Goal: Task Accomplishment & Management: Use online tool/utility

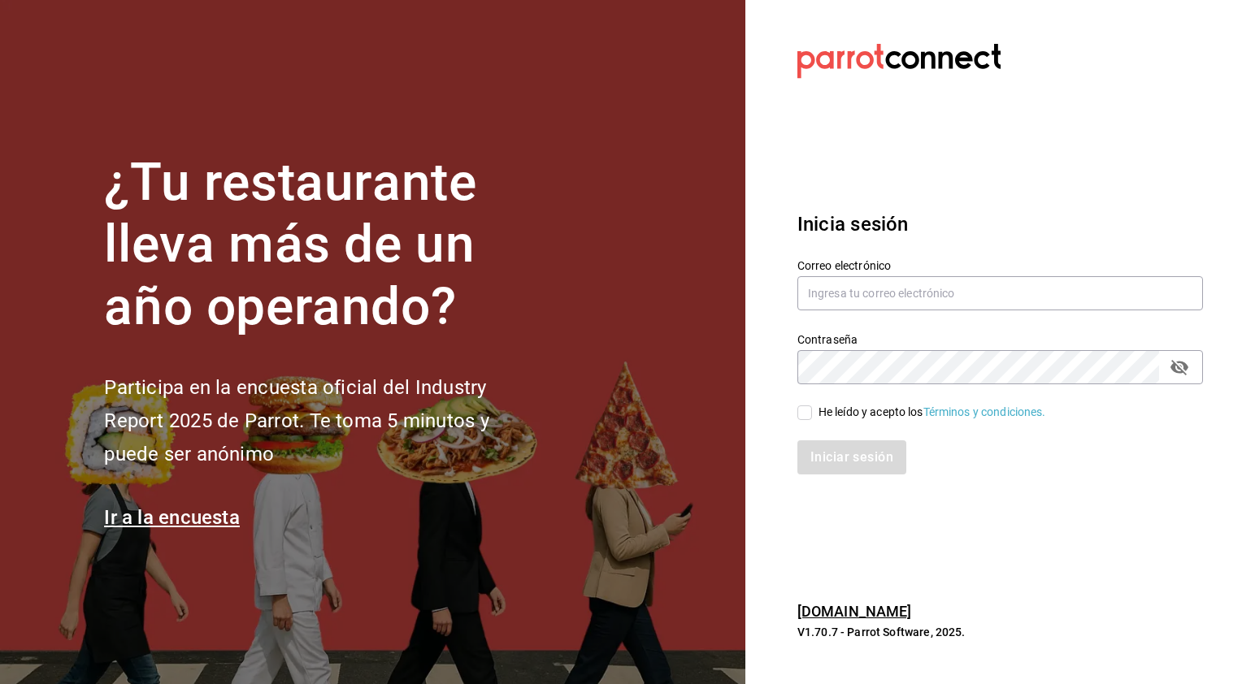
click at [810, 412] on input "He leído y acepto los Términos y condiciones." at bounding box center [804, 413] width 15 height 15
checkbox input "false"
click at [915, 293] on input "text" at bounding box center [1000, 293] width 406 height 34
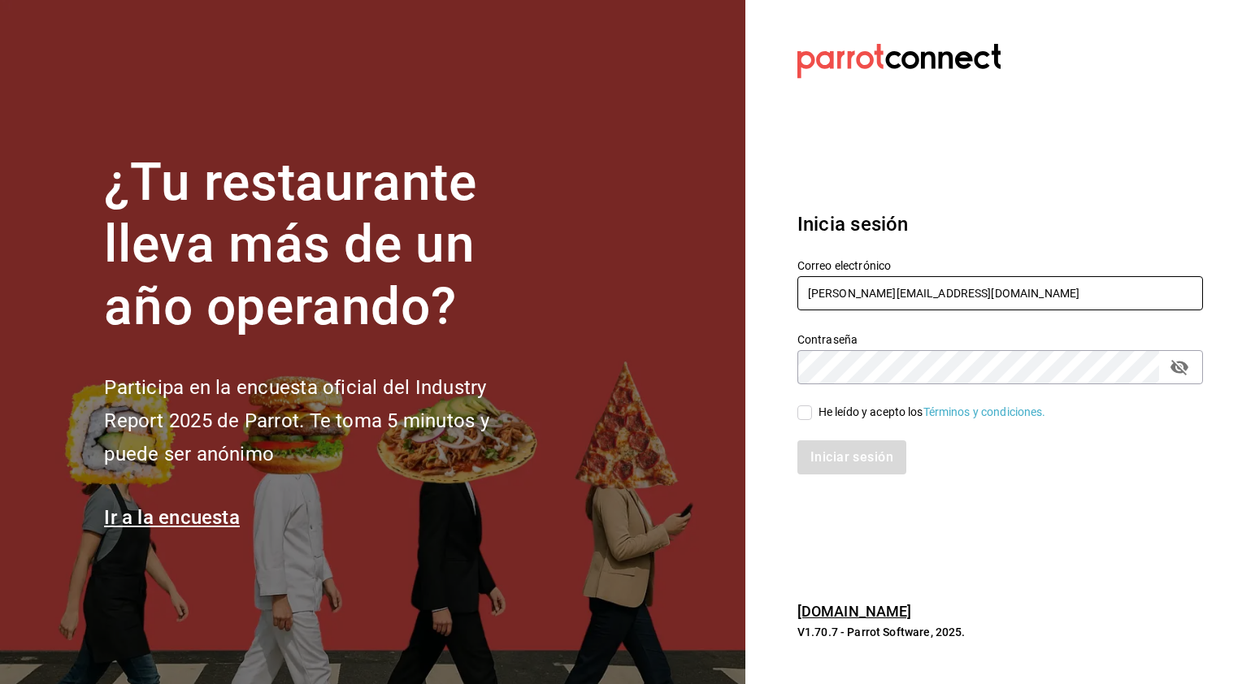
type input "efren.iglesias@grupocosteno.com"
click at [1181, 371] on icon "passwordField" at bounding box center [1180, 367] width 18 height 15
click at [801, 415] on input "He leído y acepto los Términos y condiciones." at bounding box center [804, 413] width 15 height 15
checkbox input "true"
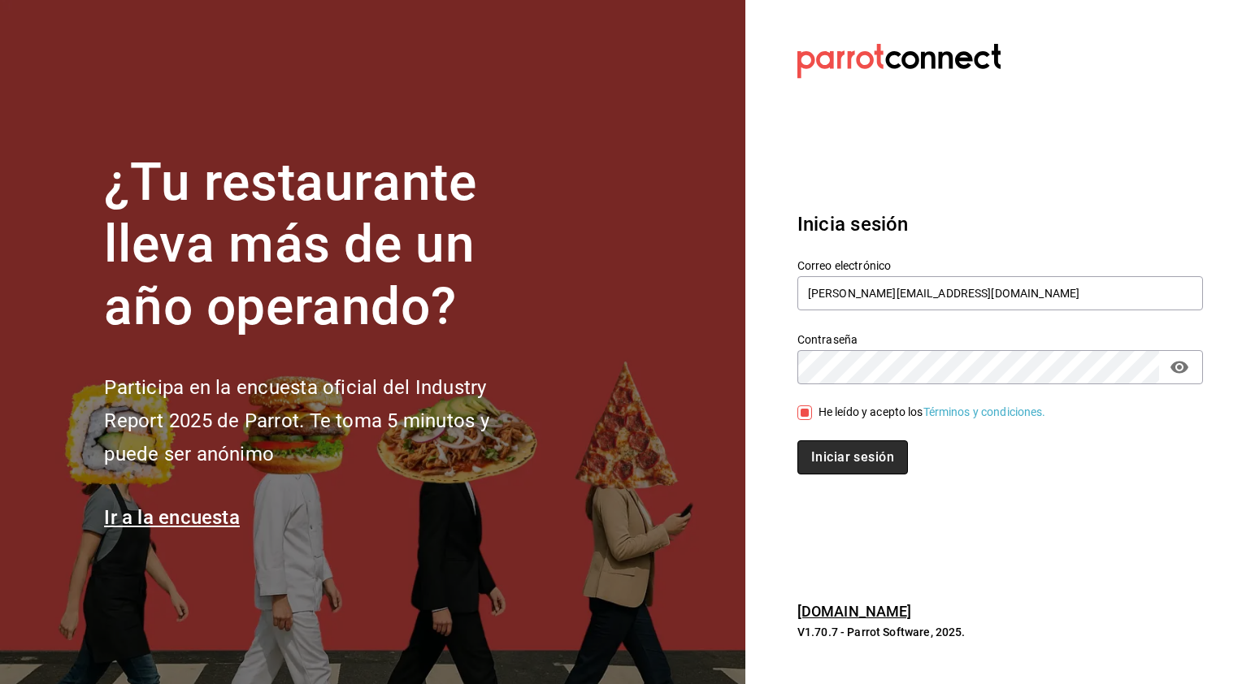
click at [864, 457] on button "Iniciar sesión" at bounding box center [852, 458] width 111 height 34
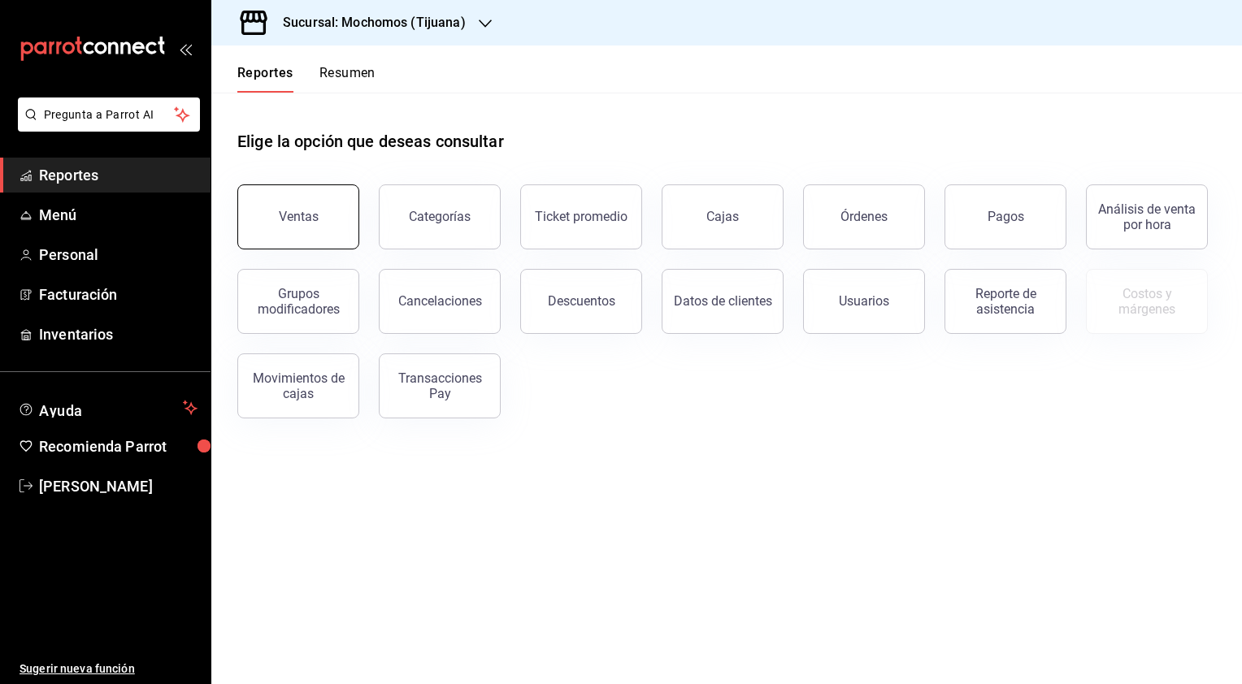
click at [333, 226] on button "Ventas" at bounding box center [298, 217] width 122 height 65
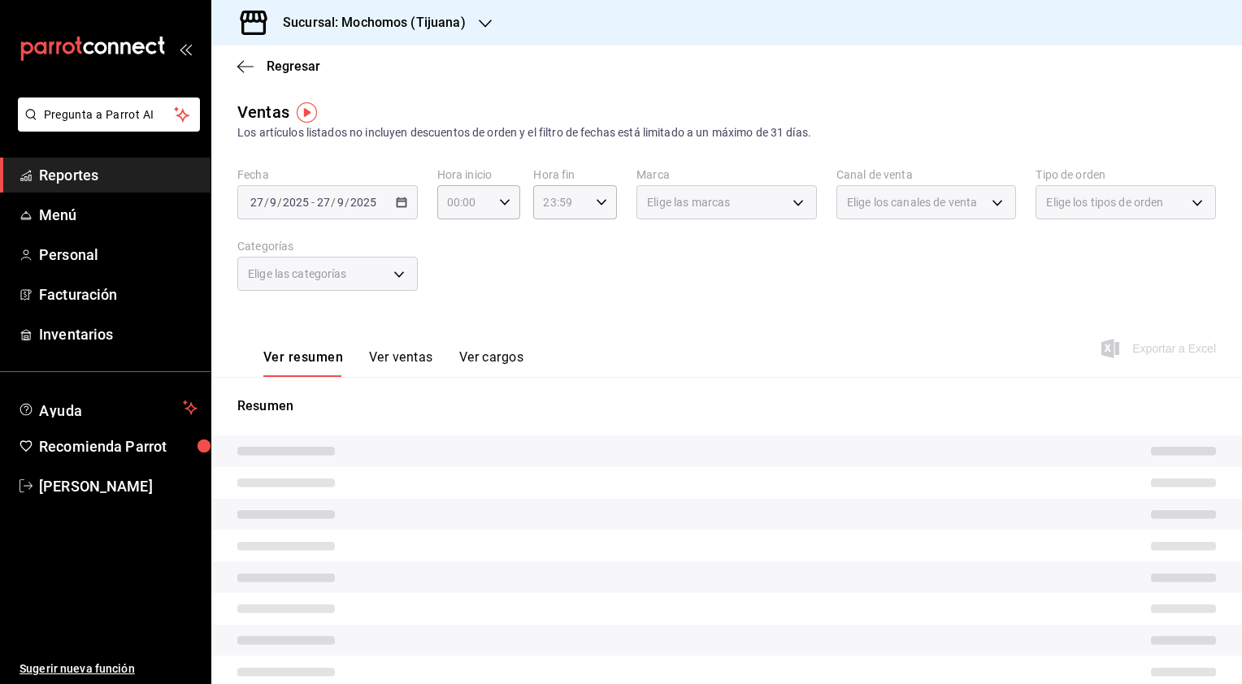
click at [397, 211] on div "[DATE] [DATE] - [DATE] [DATE]" at bounding box center [327, 202] width 180 height 34
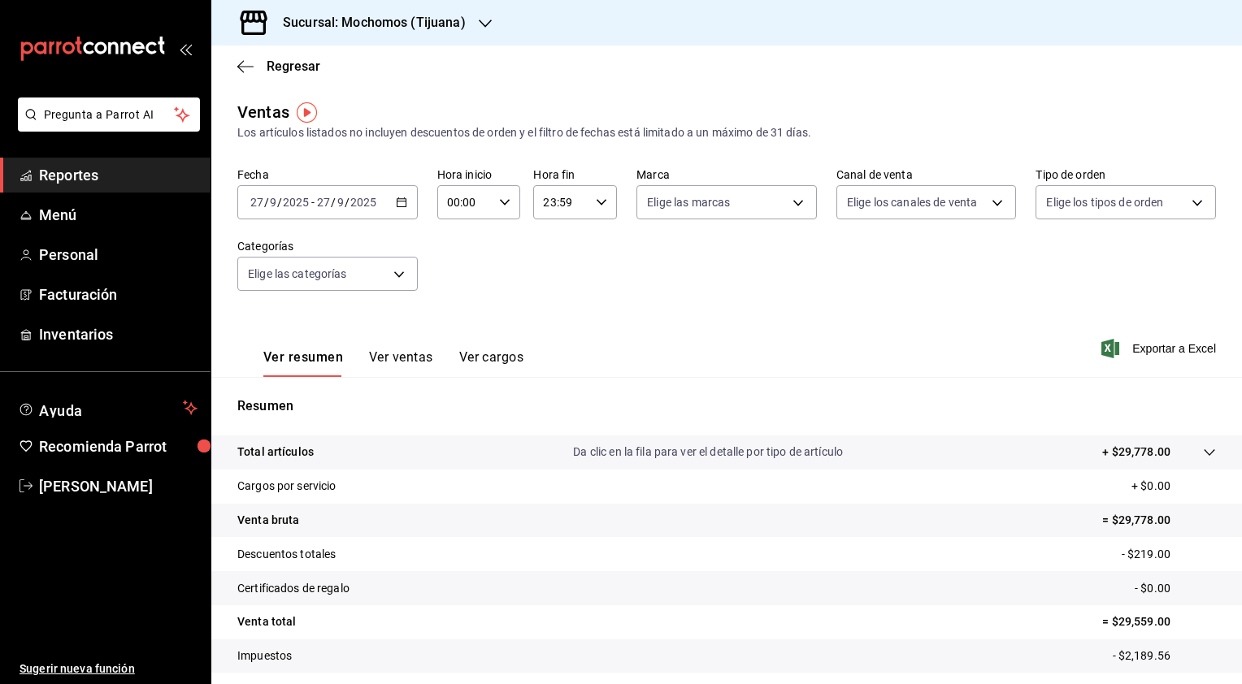
click at [398, 197] on icon "button" at bounding box center [401, 202] width 11 height 11
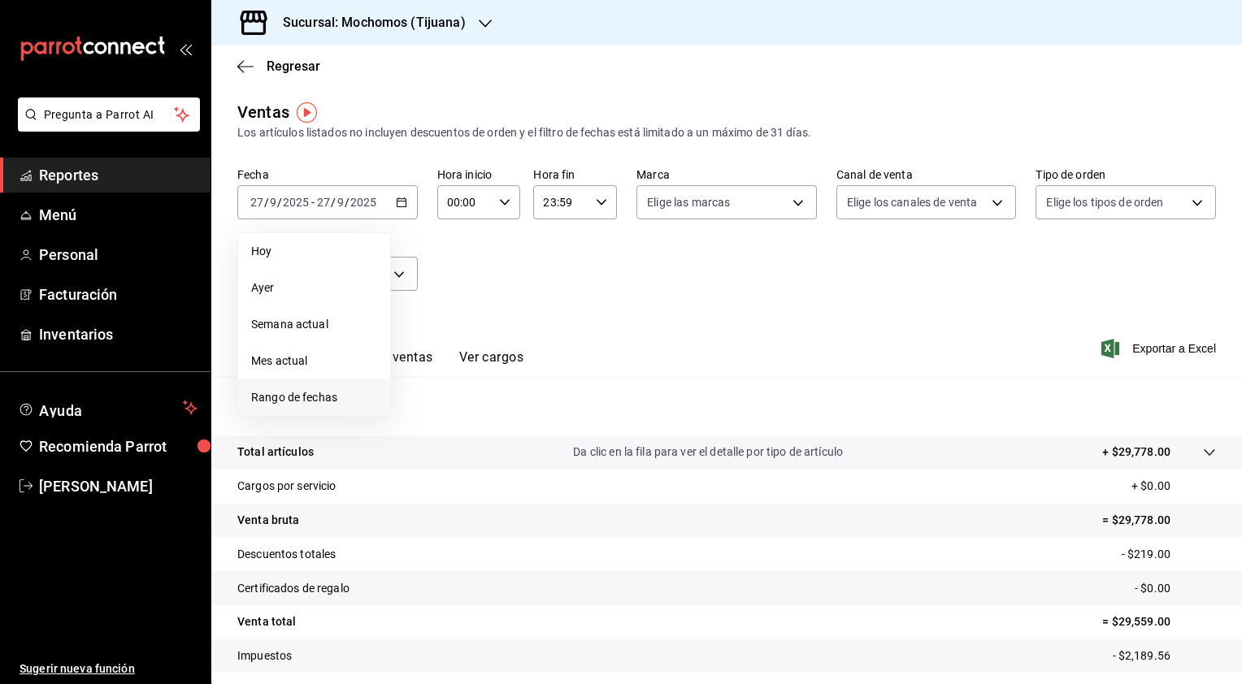
click at [329, 402] on span "Rango de fechas" at bounding box center [314, 397] width 126 height 17
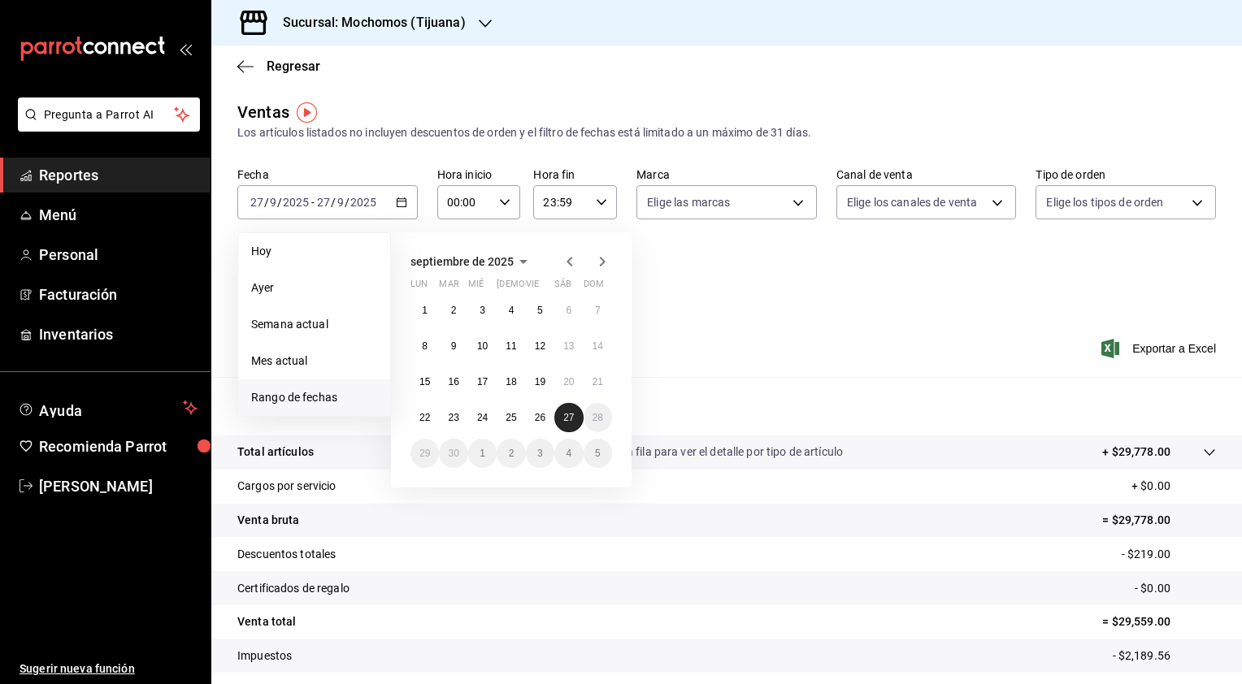
click at [564, 412] on abbr "27" at bounding box center [568, 417] width 11 height 11
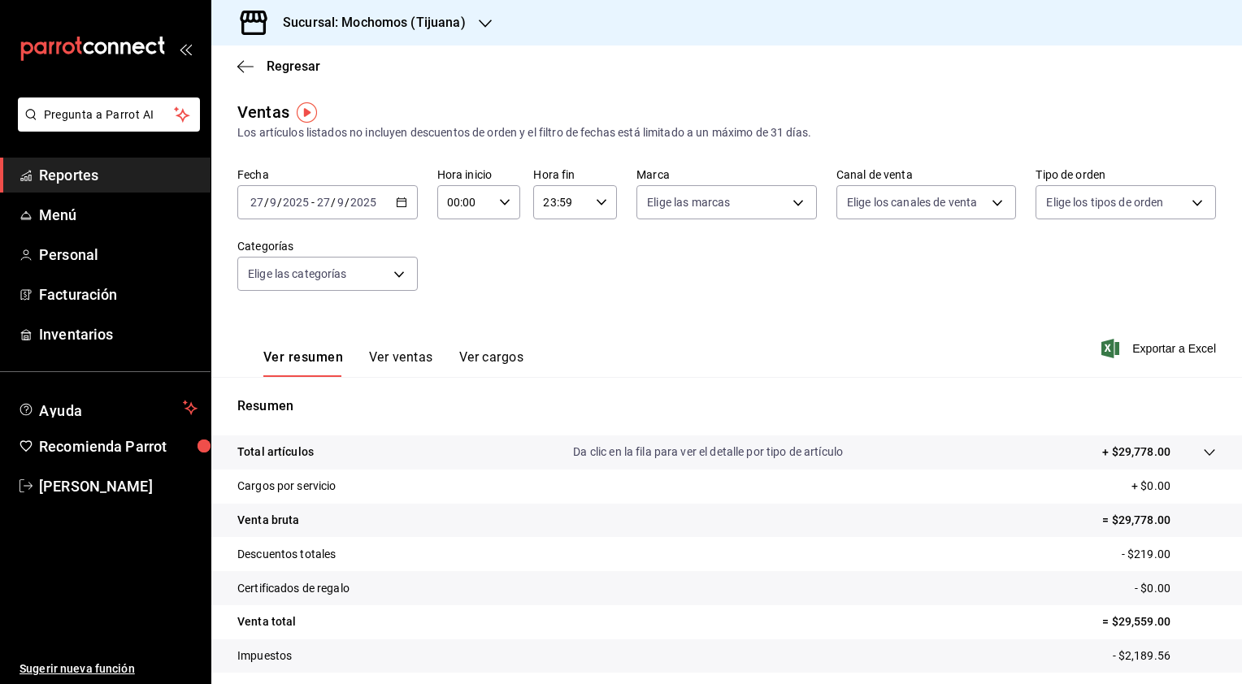
click at [504, 205] on icon "button" at bounding box center [504, 202] width 11 height 11
click at [593, 275] on div at bounding box center [621, 342] width 1242 height 684
click at [501, 202] on icon "button" at bounding box center [504, 202] width 11 height 11
click at [457, 336] on button "02" at bounding box center [455, 322] width 35 height 33
type input "02:00"
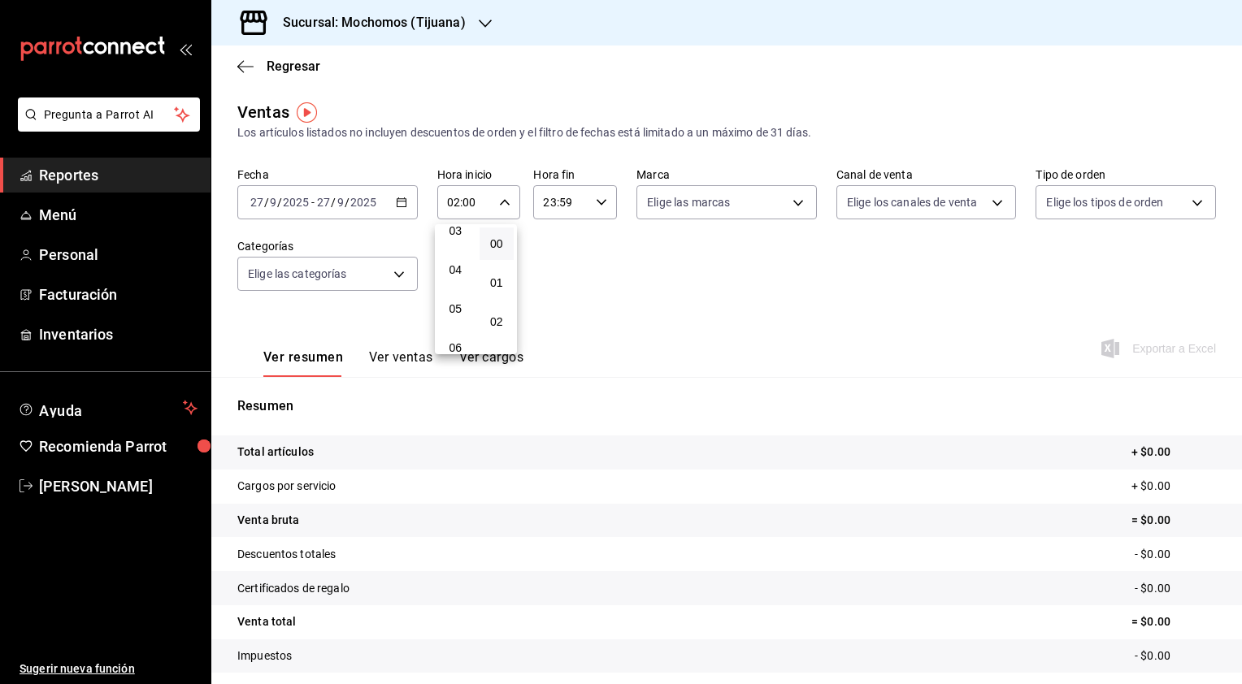
scroll to position [98, 0]
click at [438, 208] on button "02" at bounding box center [455, 224] width 35 height 33
click at [454, 259] on span "03" at bounding box center [455, 263] width 15 height 13
type input "03:00"
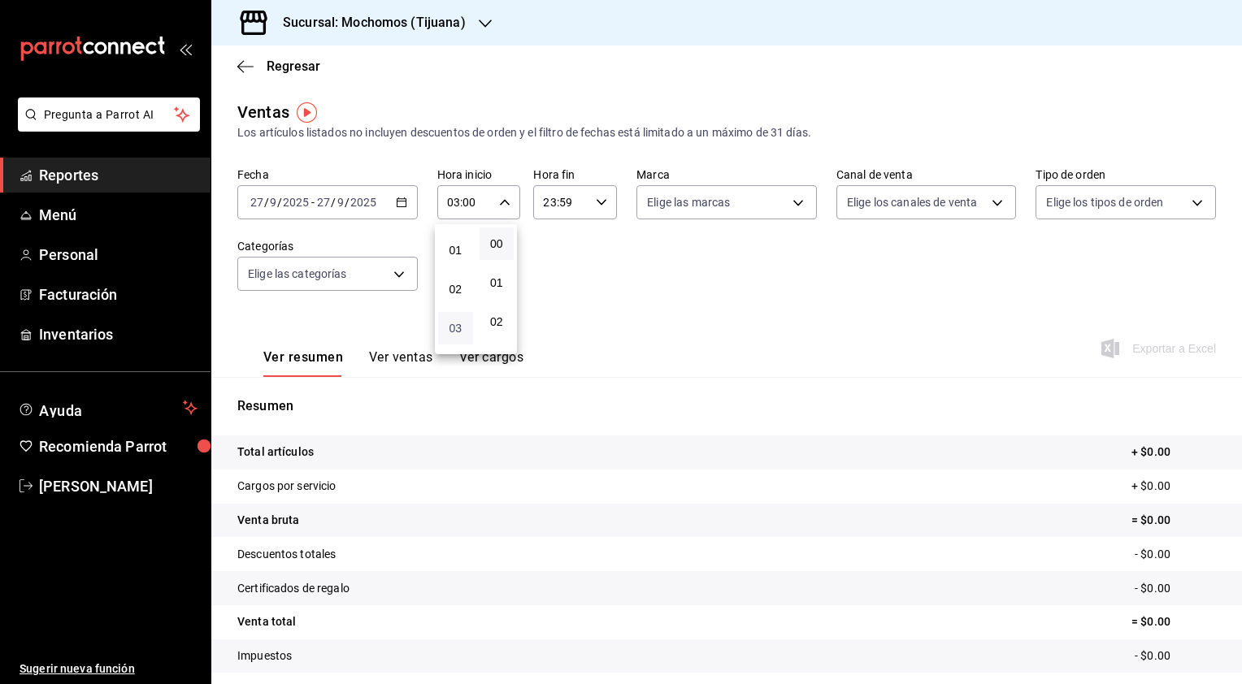
click at [438, 312] on button "03" at bounding box center [455, 328] width 35 height 33
click at [587, 208] on div at bounding box center [621, 342] width 1242 height 684
click at [596, 203] on icon "button" at bounding box center [601, 202] width 11 height 11
click at [551, 276] on div "22" at bounding box center [550, 295] width 41 height 39
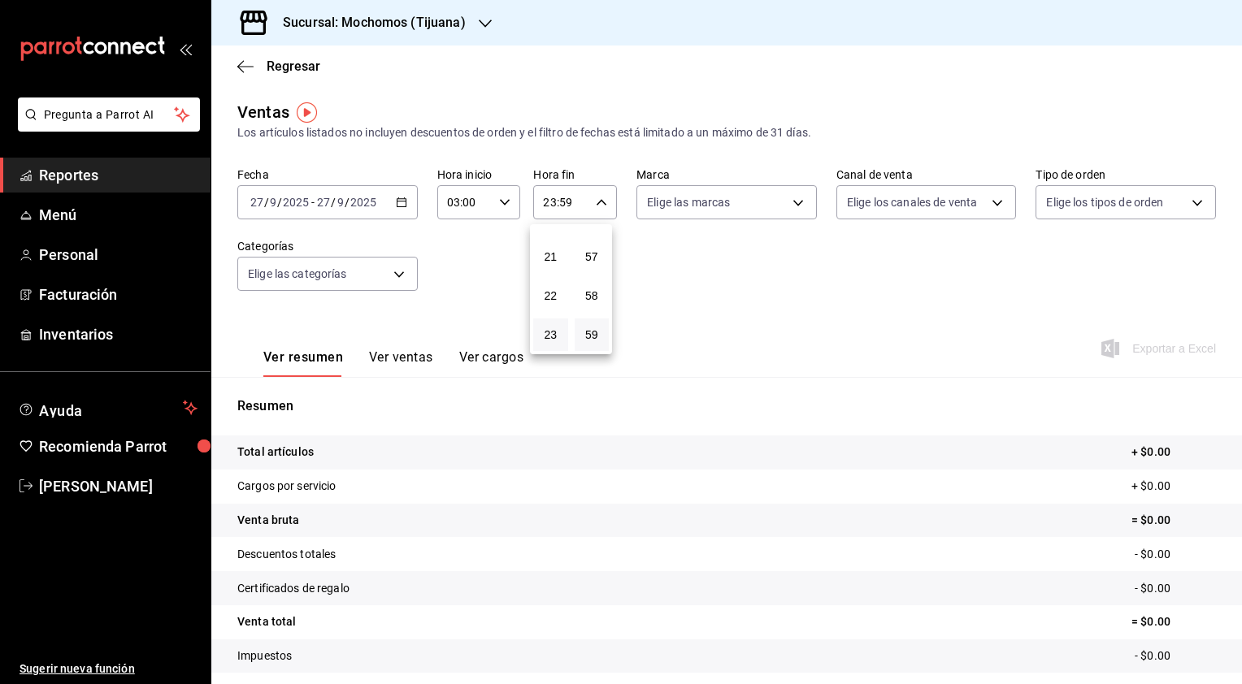
click at [551, 276] on div "22" at bounding box center [550, 295] width 41 height 39
click at [550, 268] on button "21" at bounding box center [550, 257] width 35 height 33
type input "21:59"
click at [597, 272] on div "57" at bounding box center [591, 256] width 41 height 39
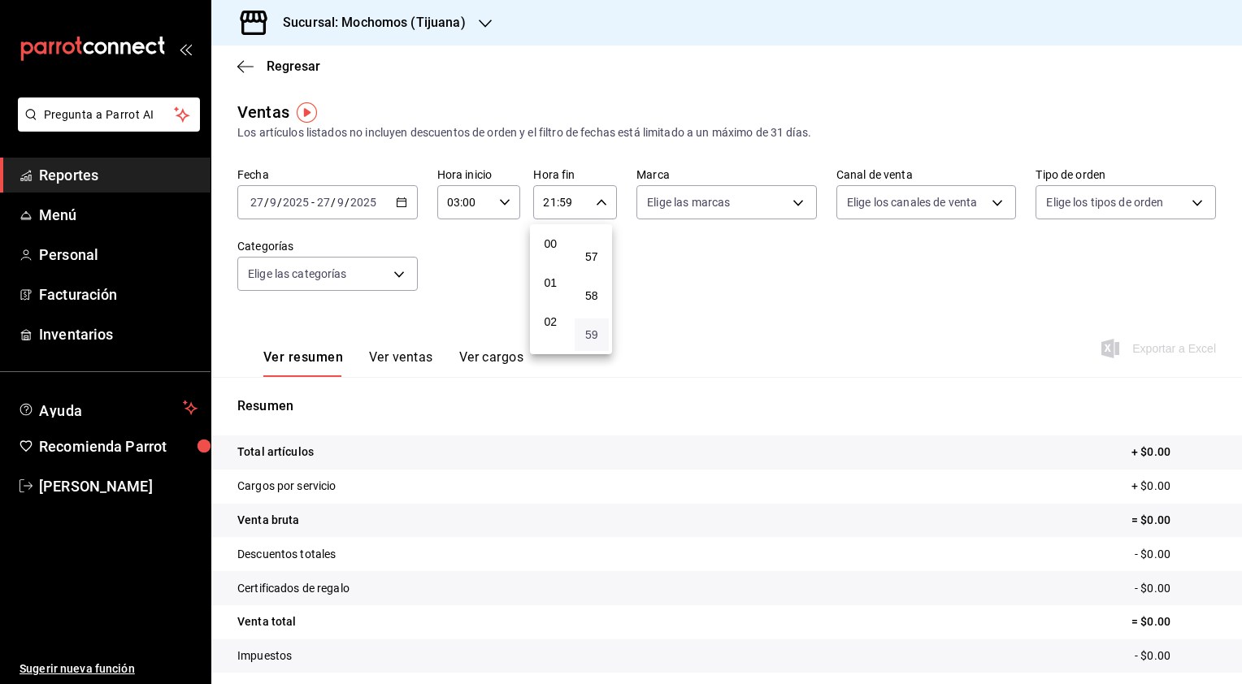
click at [587, 327] on button "59" at bounding box center [592, 335] width 35 height 33
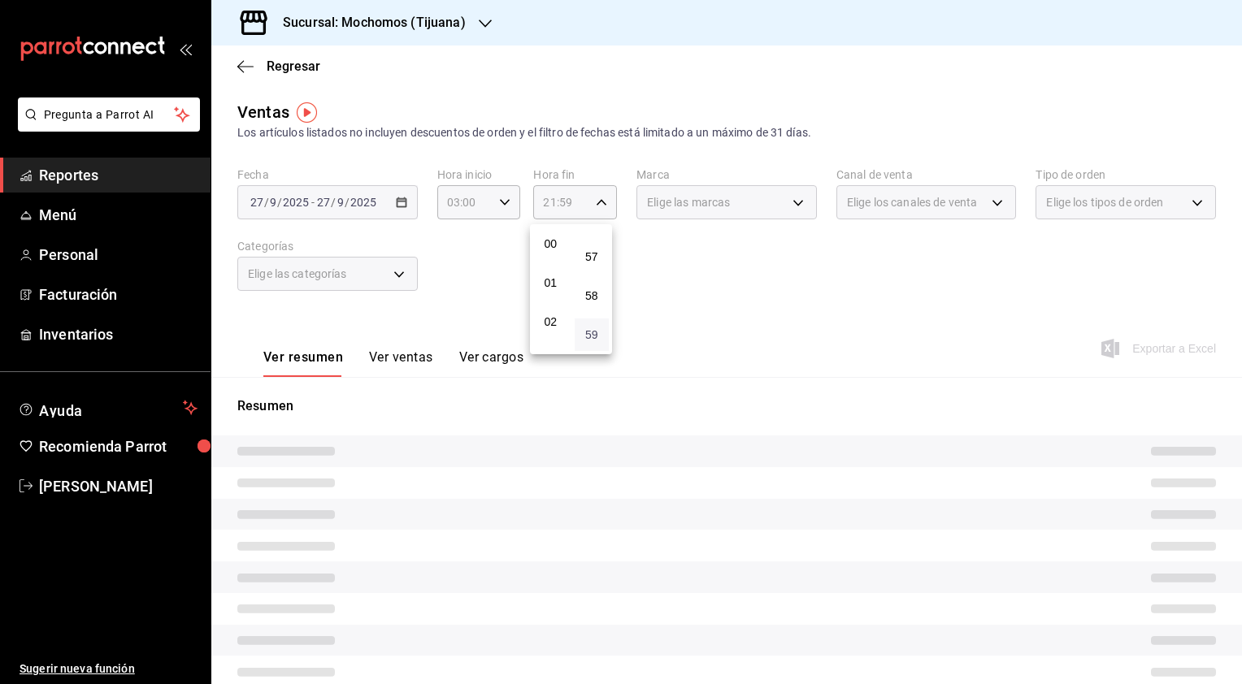
click at [587, 328] on span "59" at bounding box center [591, 334] width 15 height 13
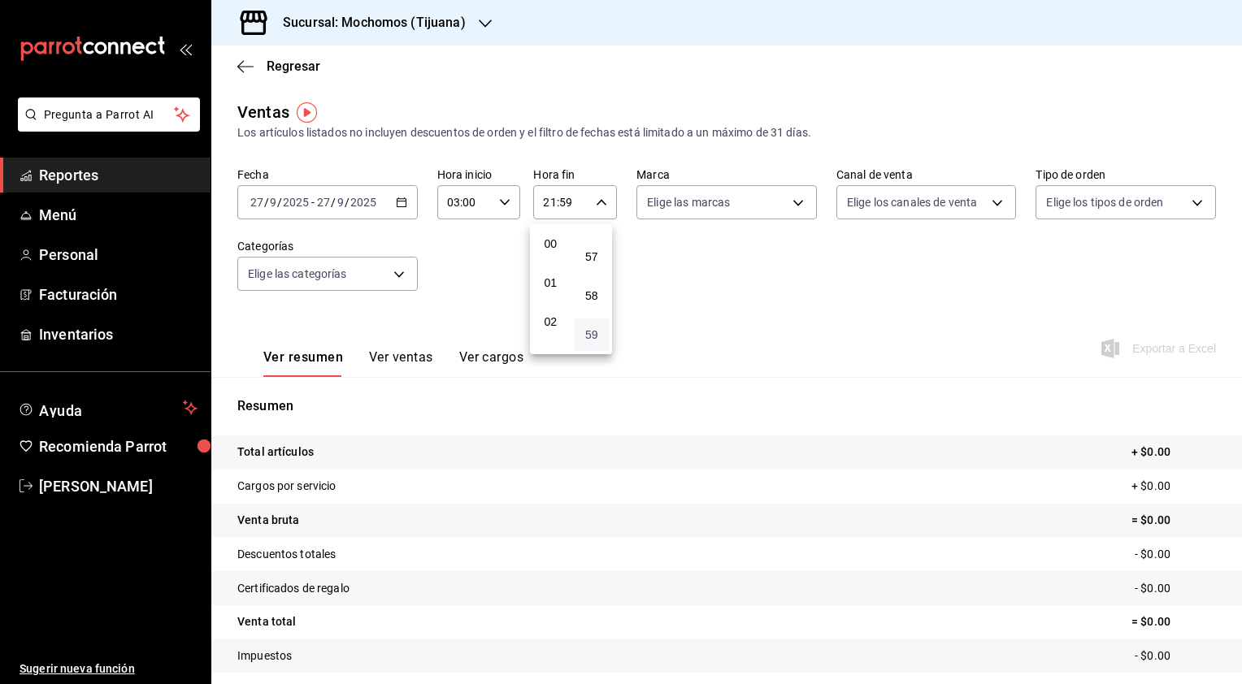
click at [587, 328] on span "59" at bounding box center [591, 334] width 15 height 13
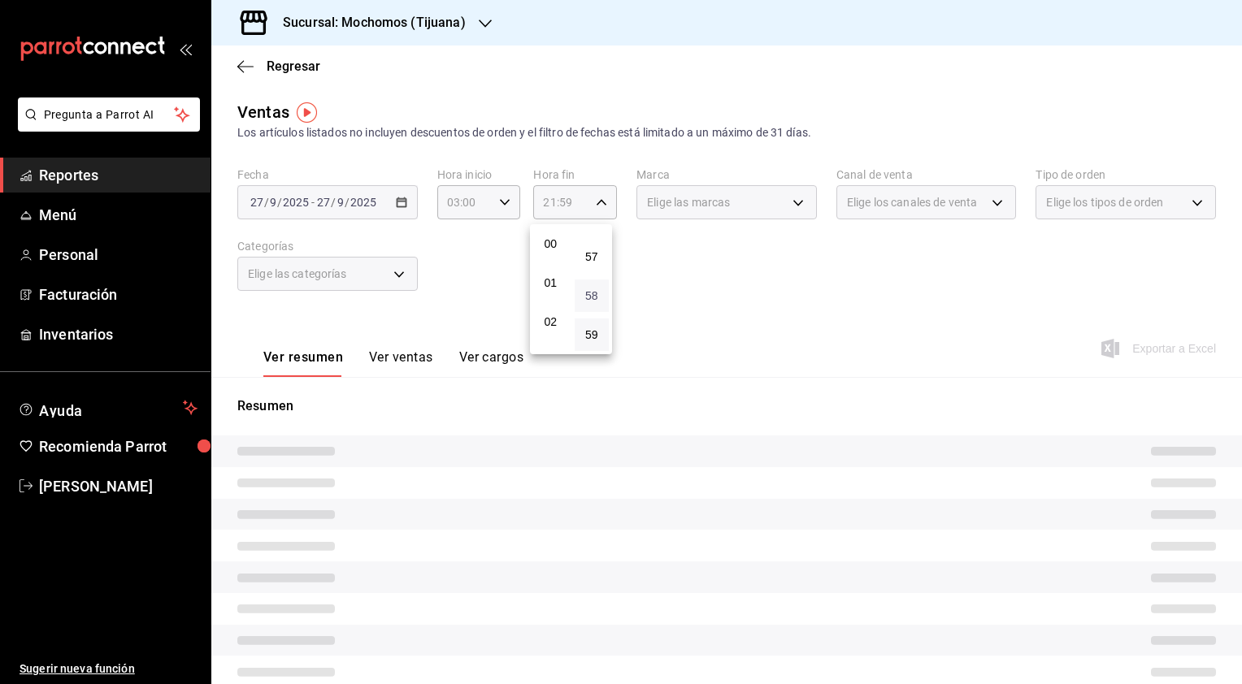
click at [593, 293] on span "58" at bounding box center [591, 295] width 15 height 13
type input "21:58"
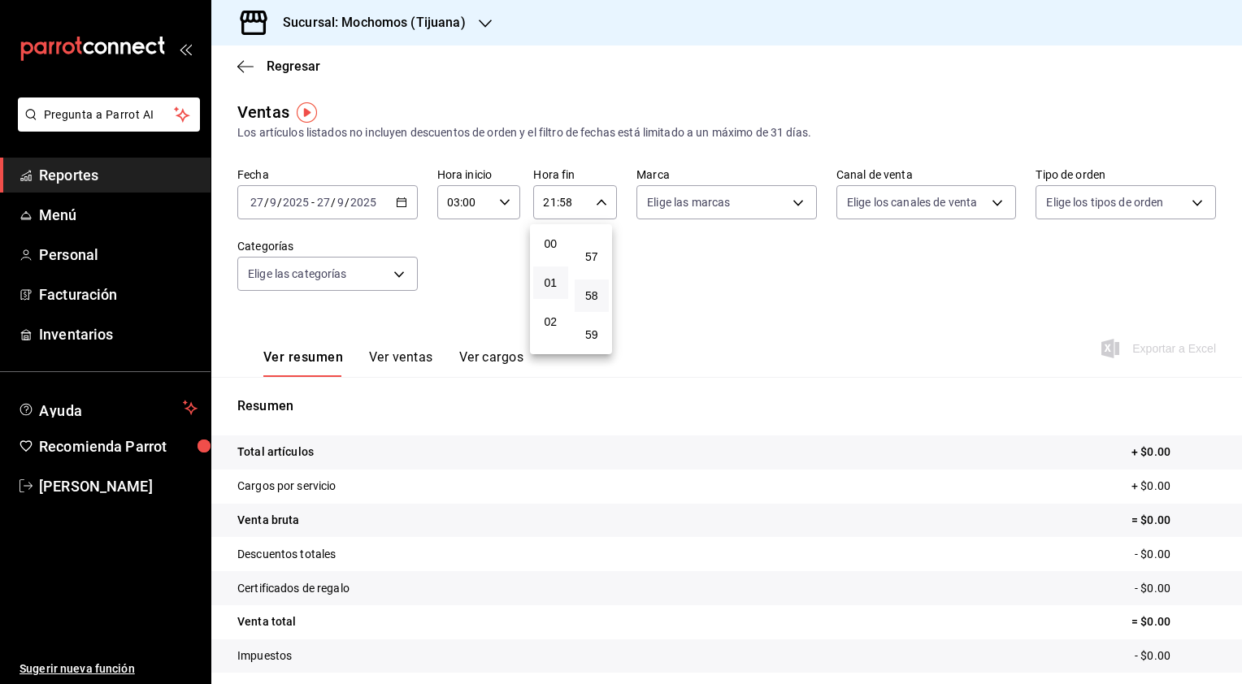
click at [554, 292] on button "01" at bounding box center [550, 283] width 35 height 33
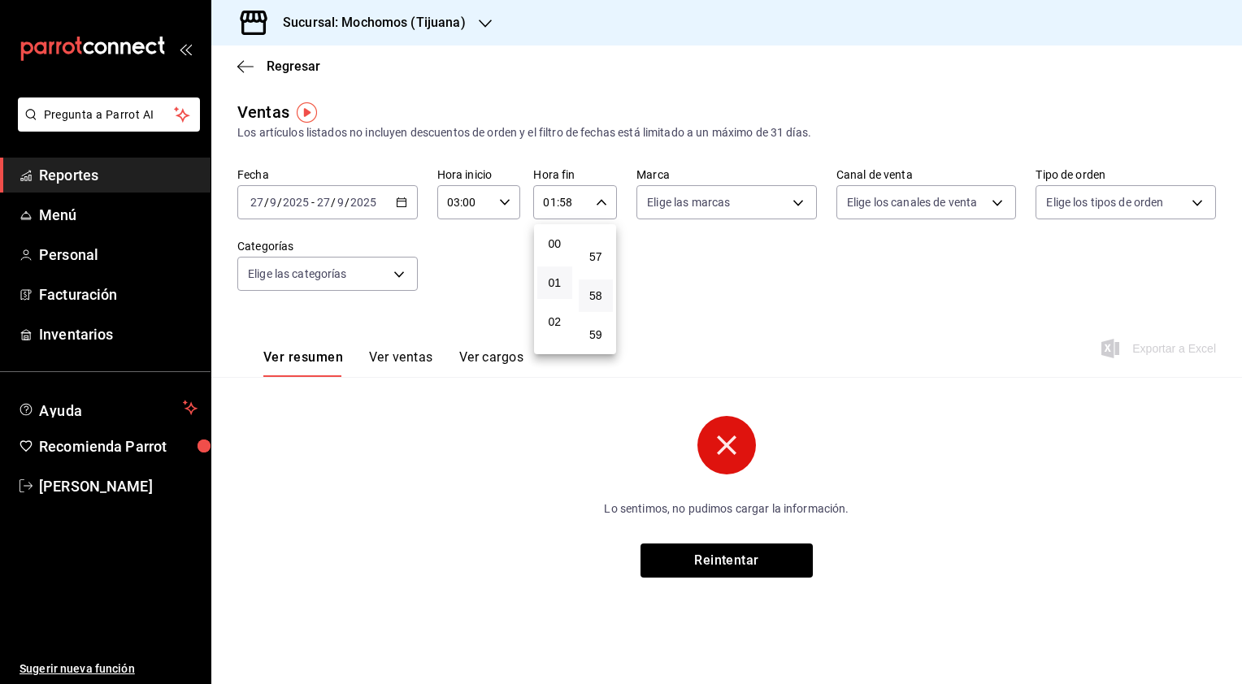
click at [696, 563] on div at bounding box center [621, 342] width 1242 height 684
click at [696, 563] on button "Reintentar" at bounding box center [727, 561] width 172 height 34
click at [597, 208] on div "01:58 Hora fin" at bounding box center [575, 202] width 84 height 34
click at [593, 258] on span "57" at bounding box center [597, 256] width 16 height 13
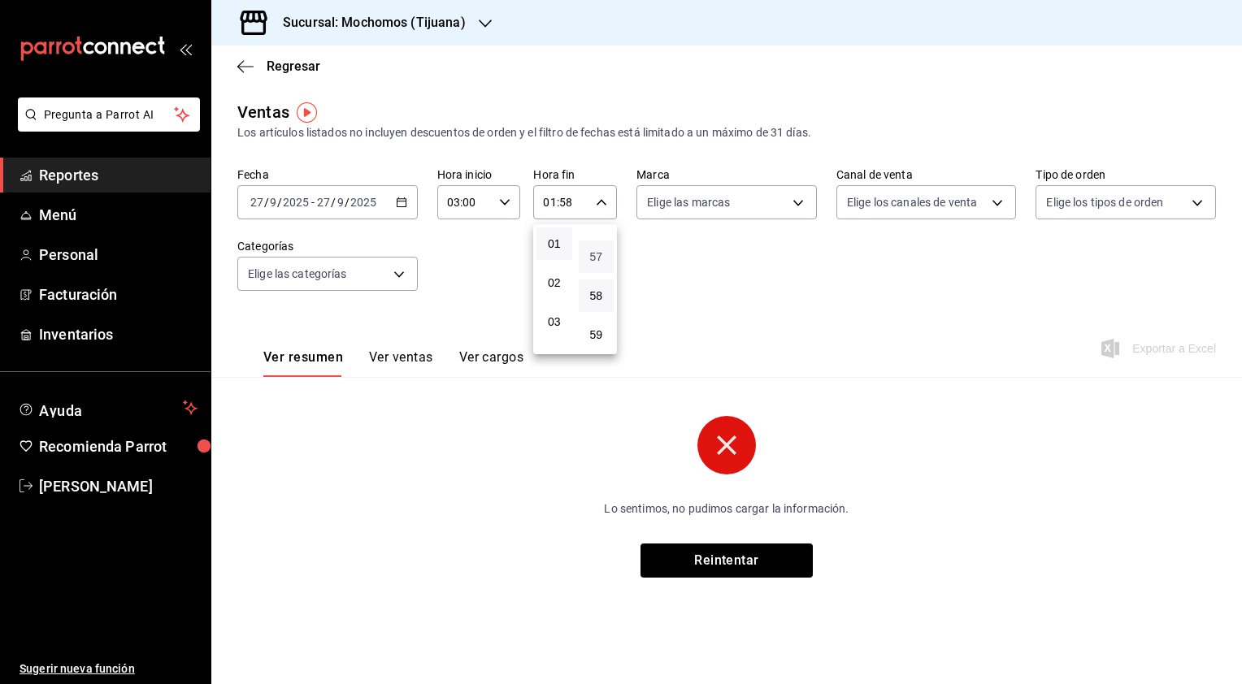
type input "01:57"
